Goal: Information Seeking & Learning: Learn about a topic

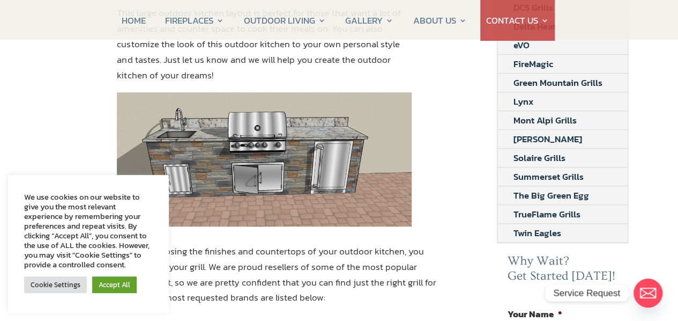
scroll to position [305, 0]
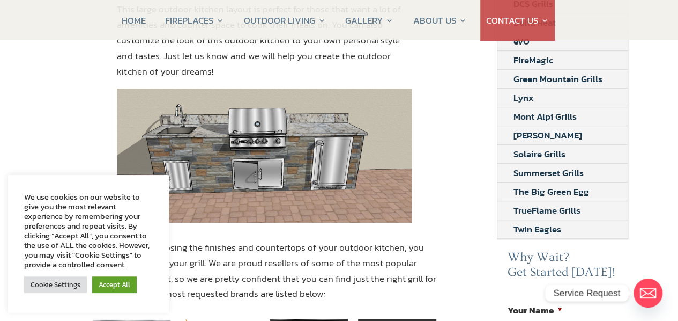
drag, startPoint x: 682, startPoint y: 21, endPoint x: 680, endPoint y: 82, distance: 61.1
click at [113, 280] on link "Accept All" at bounding box center [114, 284] width 45 height 17
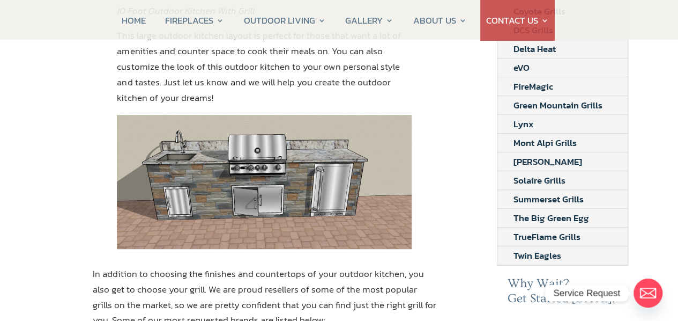
scroll to position [280, 0]
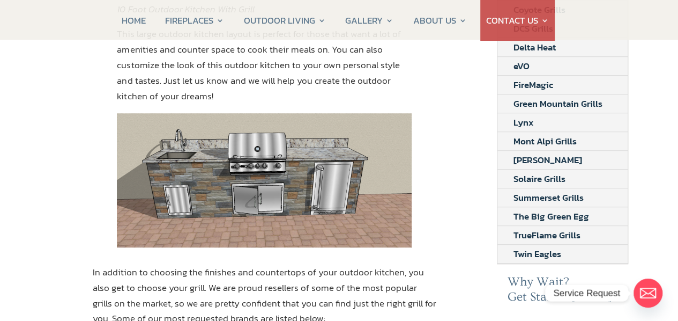
click at [676, 79] on div "10 Foot Outdoor Kitchen Looking for a 10 foot outdoor kitchen? At CSS Fireplace…" at bounding box center [339, 322] width 678 height 980
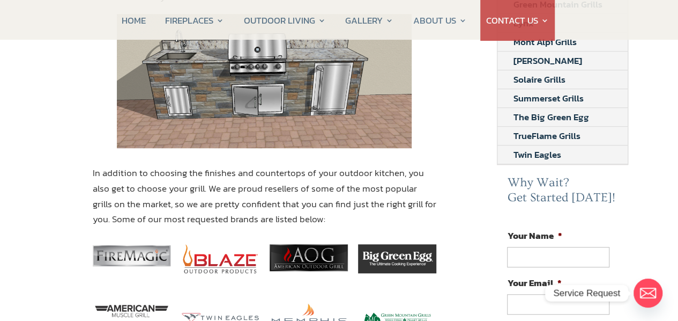
scroll to position [405, 0]
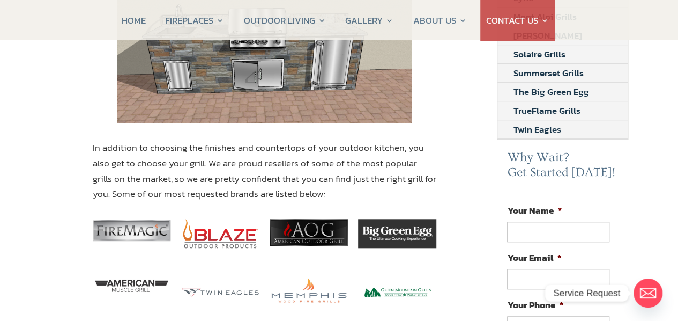
click at [223, 234] on img at bounding box center [220, 233] width 78 height 28
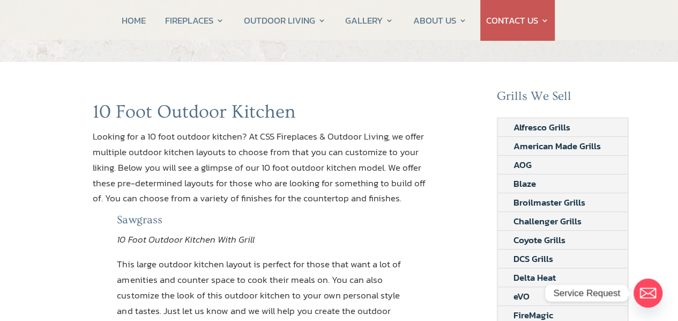
scroll to position [0, 0]
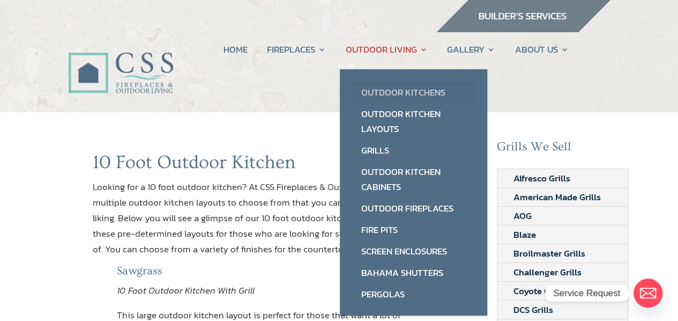
click at [392, 90] on link "Outdoor Kitchens" at bounding box center [414, 92] width 126 height 21
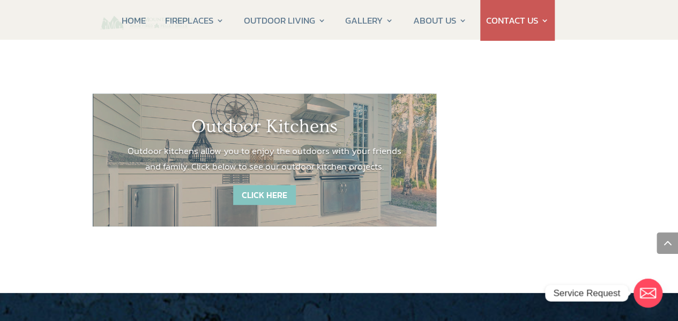
scroll to position [1557, 0]
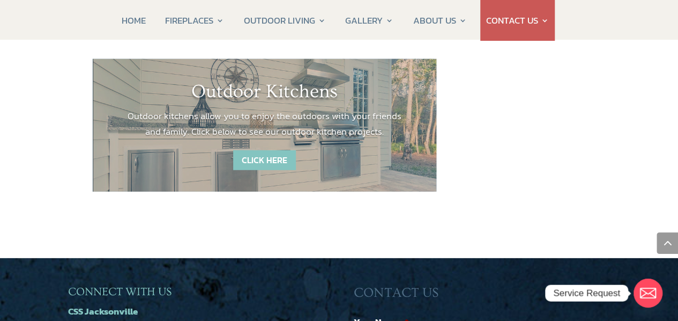
click at [263, 150] on link "CLICK HERE" at bounding box center [264, 160] width 63 height 20
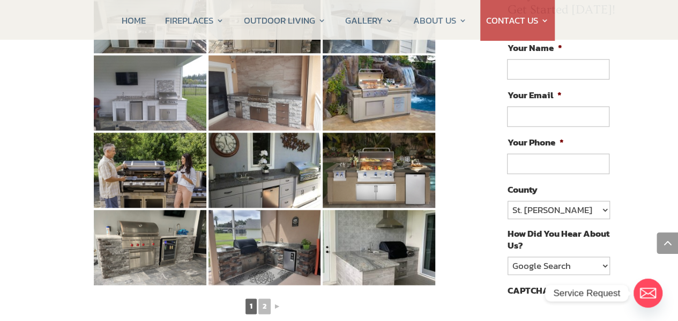
scroll to position [592, 0]
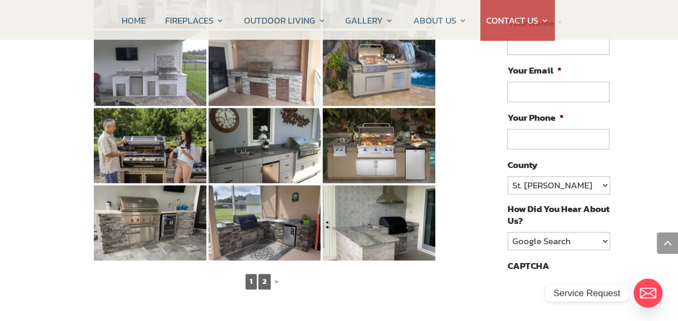
click at [265, 273] on link "2" at bounding box center [264, 281] width 12 height 16
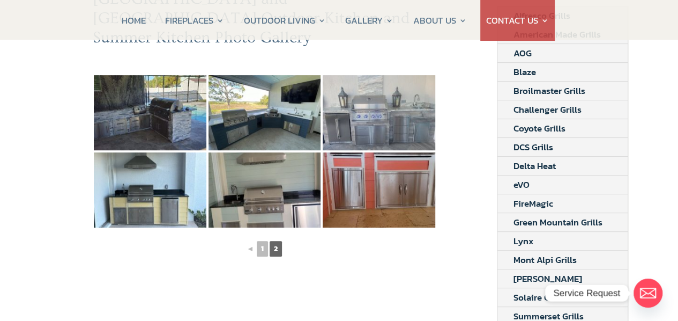
scroll to position [0, 0]
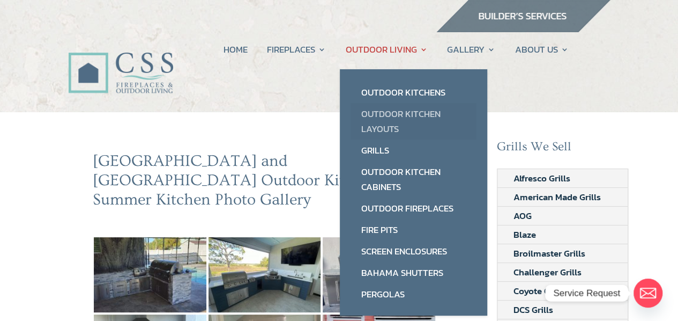
click at [376, 120] on link "Outdoor Kitchen Layouts" at bounding box center [414, 121] width 126 height 36
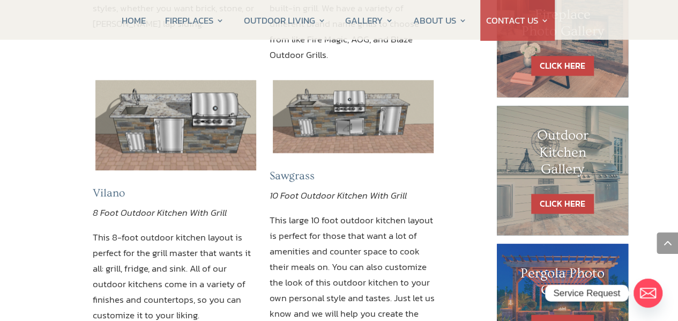
scroll to position [577, 0]
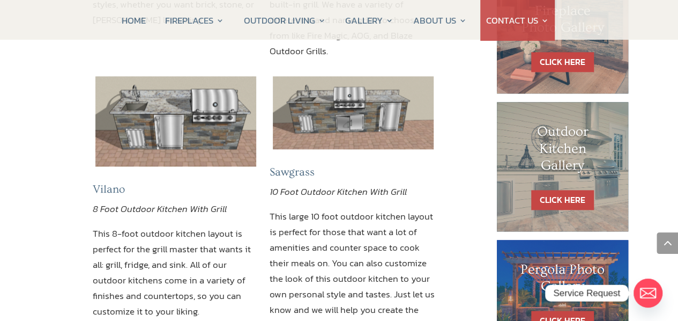
drag, startPoint x: 684, startPoint y: 26, endPoint x: 669, endPoint y: 128, distance: 103.6
click at [669, 128] on html "HOME FIREPLACES Fireplace Remodel Fireplace Builder OUTDOOR LIVING Outdoor Kitc…" at bounding box center [339, 301] width 678 height 1757
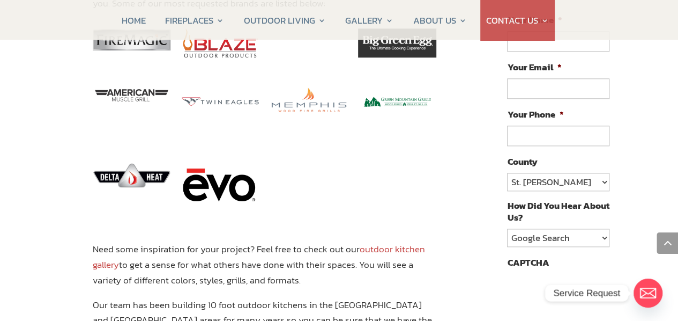
scroll to position [598, 0]
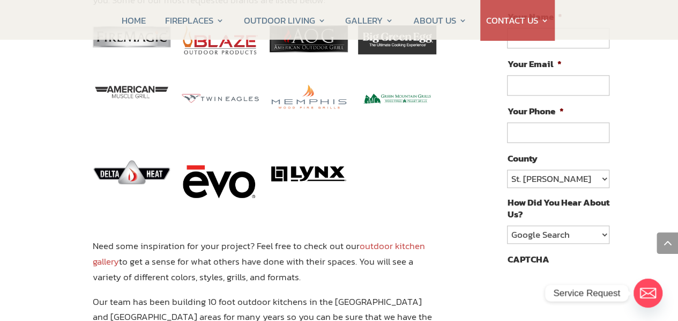
click at [396, 245] on link "outdoor kitchen gallery" at bounding box center [259, 253] width 332 height 29
